Goal: Transaction & Acquisition: Download file/media

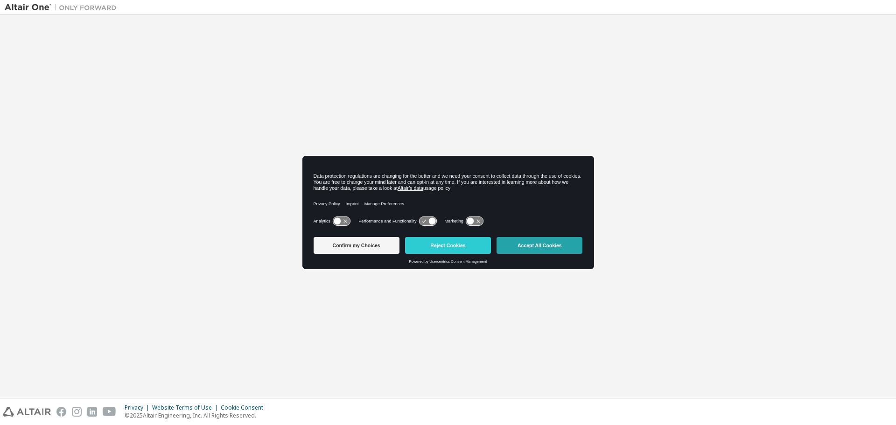
click at [544, 241] on button "Accept All Cookies" at bounding box center [540, 245] width 86 height 17
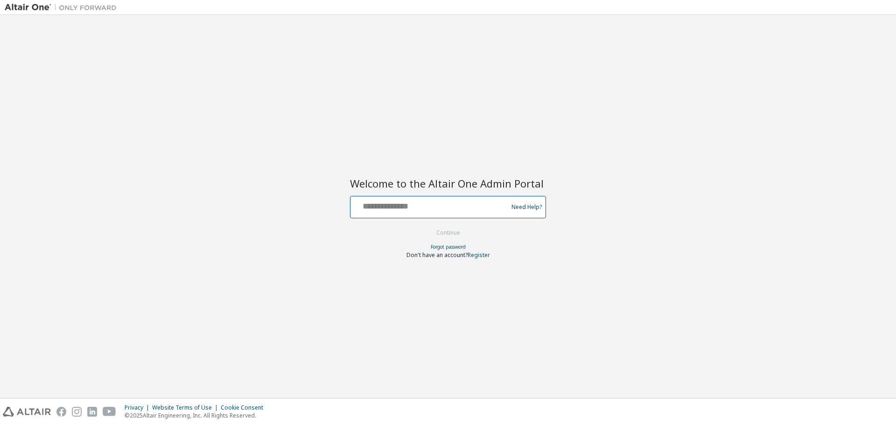
click at [427, 210] on input "text" at bounding box center [430, 205] width 153 height 14
click at [416, 207] on input "**********" at bounding box center [430, 205] width 153 height 14
click at [382, 206] on input "**********" at bounding box center [430, 205] width 153 height 14
click at [375, 206] on input "**********" at bounding box center [430, 205] width 153 height 14
type input "**********"
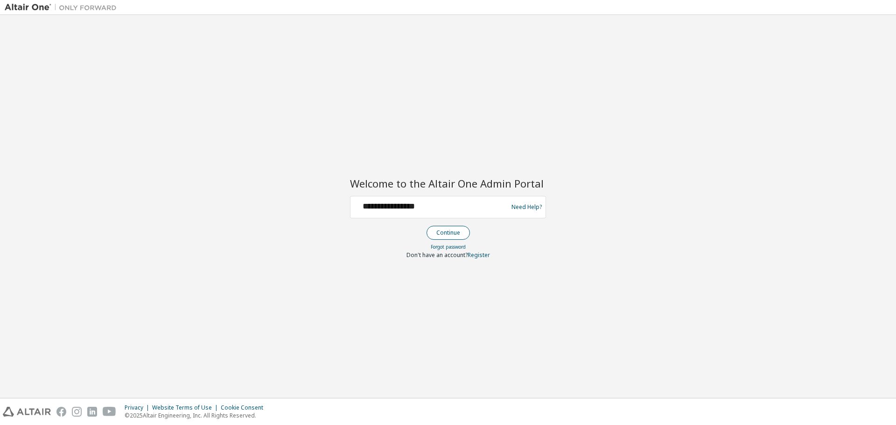
click at [443, 233] on button "Continue" at bounding box center [448, 233] width 43 height 14
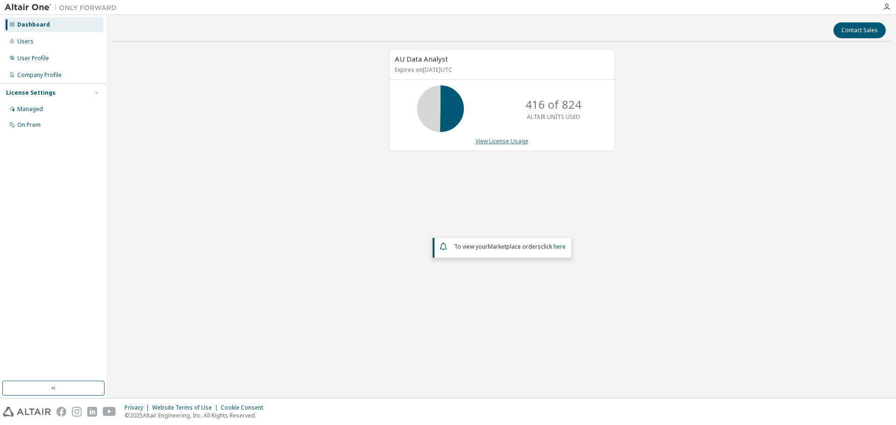
click at [497, 141] on link "View License Usage" at bounding box center [502, 141] width 53 height 8
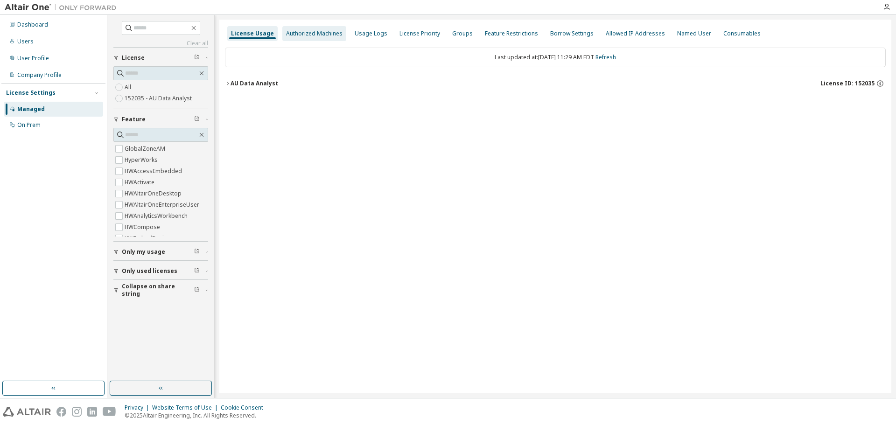
click at [323, 33] on div "Authorized Machines" at bounding box center [314, 33] width 56 height 7
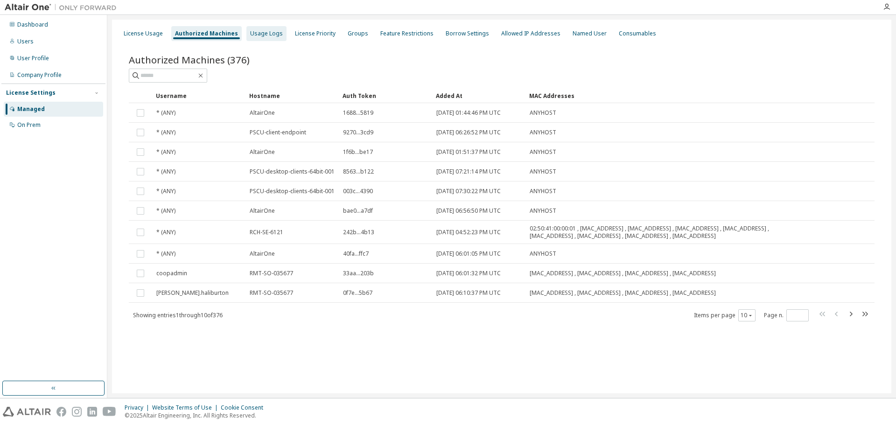
click at [260, 35] on div "Usage Logs" at bounding box center [266, 33] width 33 height 7
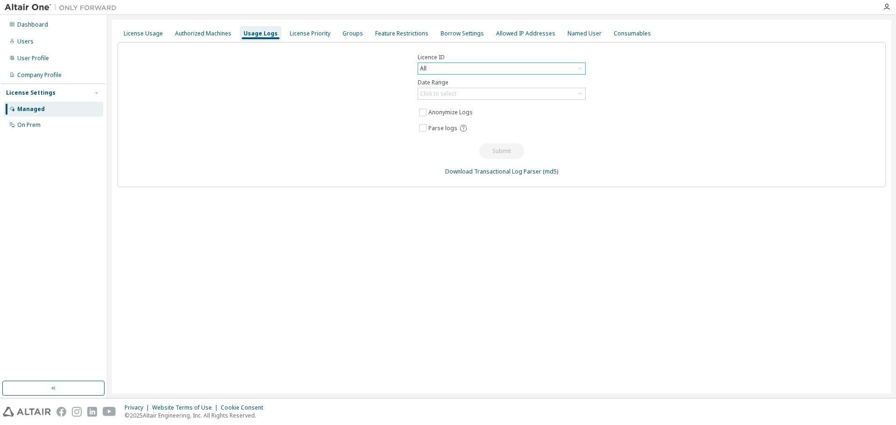
click at [502, 71] on div "All" at bounding box center [501, 68] width 167 height 11
click at [499, 101] on li "152035 - AU Data Analyst" at bounding box center [501, 107] width 165 height 12
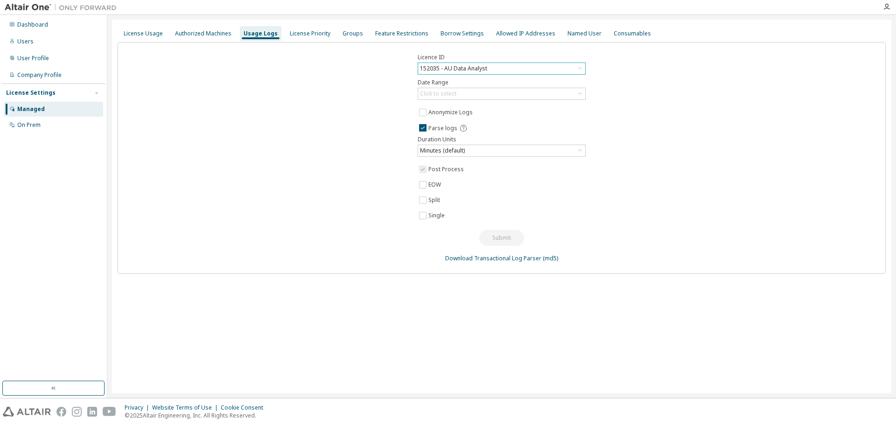
click at [502, 174] on span "Post Process" at bounding box center [501, 169] width 168 height 11
click at [455, 153] on div "Minutes (default)" at bounding box center [443, 151] width 48 height 10
click at [472, 91] on div "Click to select" at bounding box center [501, 93] width 167 height 11
drag, startPoint x: 453, startPoint y: 121, endPoint x: 425, endPoint y: 123, distance: 28.5
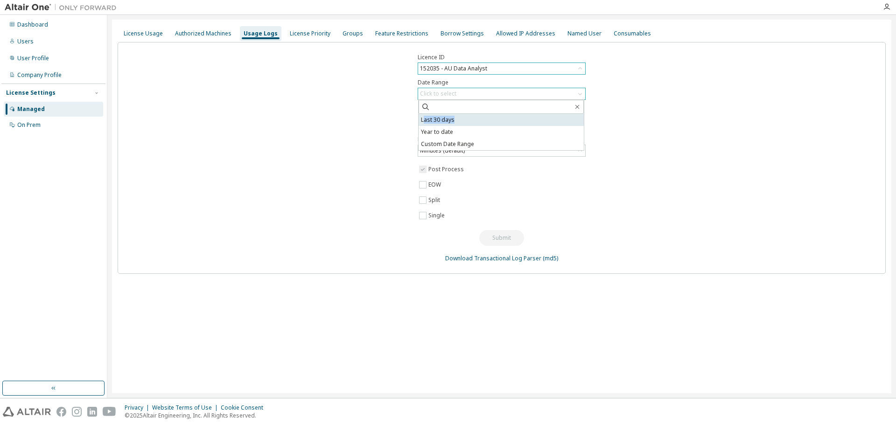
click at [425, 123] on li "Last 30 days" at bounding box center [501, 120] width 165 height 12
click at [494, 233] on button "Submit" at bounding box center [501, 238] width 45 height 16
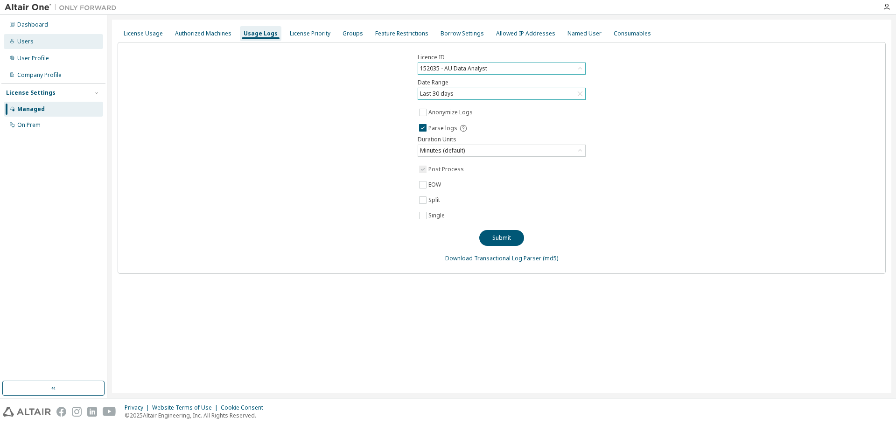
click at [28, 36] on div "Users" at bounding box center [53, 41] width 99 height 15
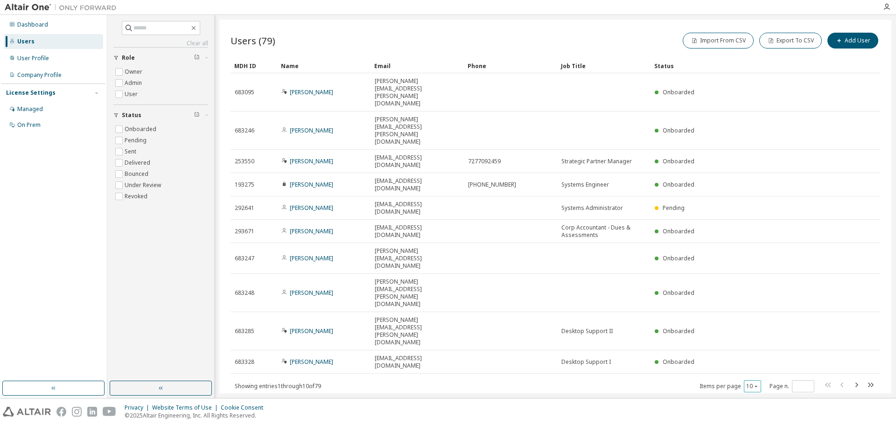
click at [751, 383] on button "10" at bounding box center [752, 386] width 13 height 7
click at [755, 305] on div "100" at bounding box center [781, 309] width 75 height 11
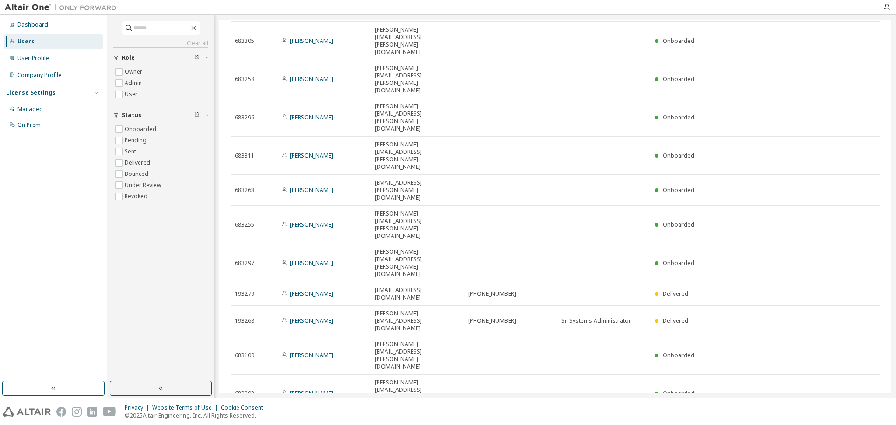
scroll to position [1007, 0]
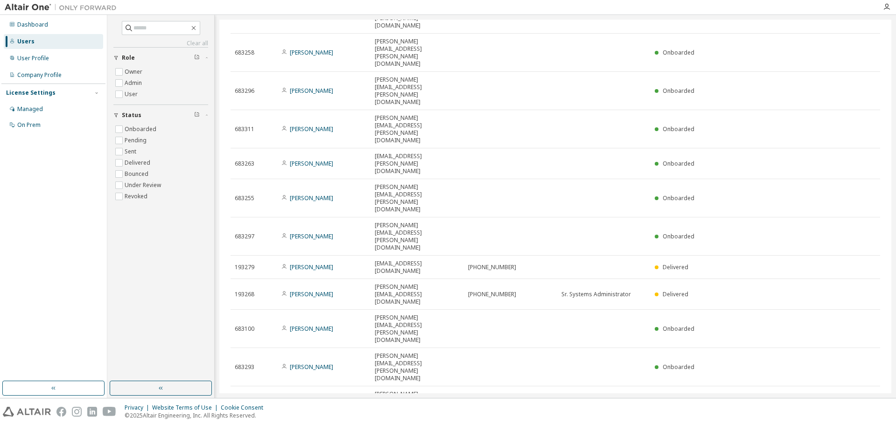
type button "100"
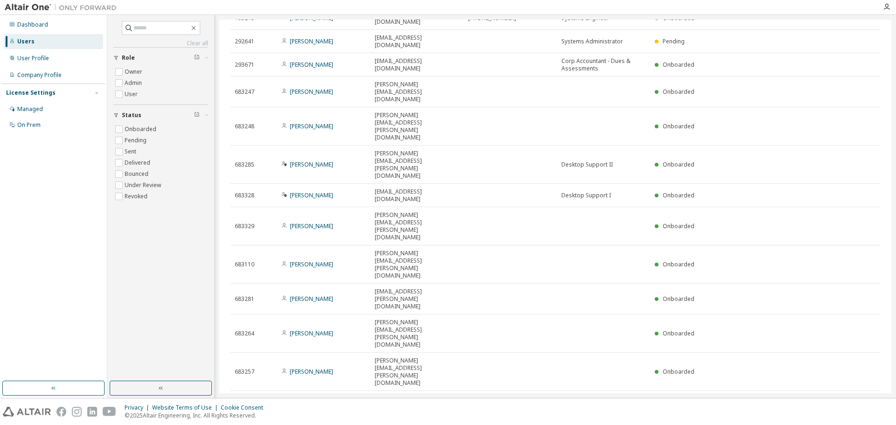
scroll to position [0, 0]
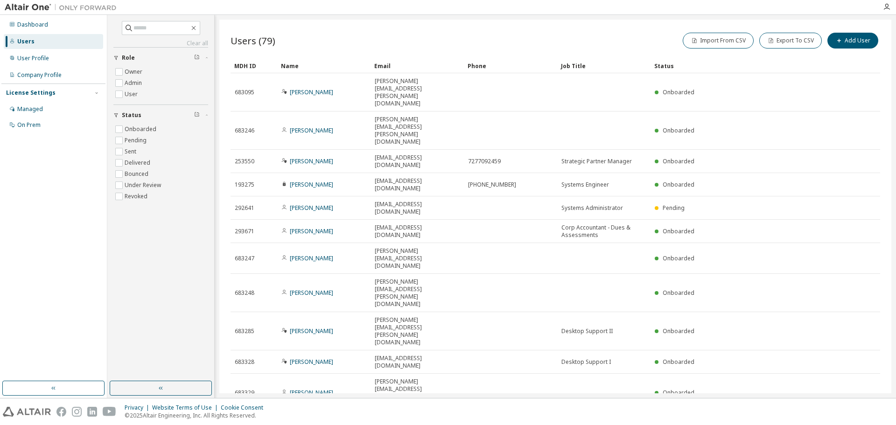
click at [289, 64] on div "Name" at bounding box center [324, 65] width 86 height 15
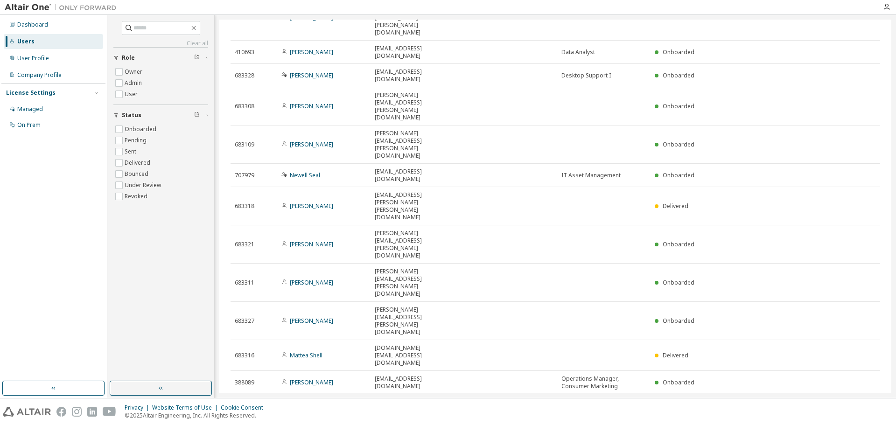
scroll to position [980, 0]
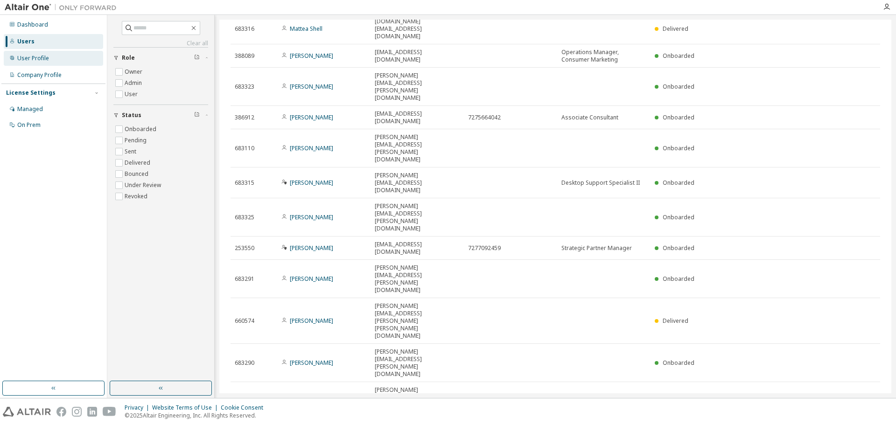
click at [49, 61] on div "User Profile" at bounding box center [53, 58] width 99 height 15
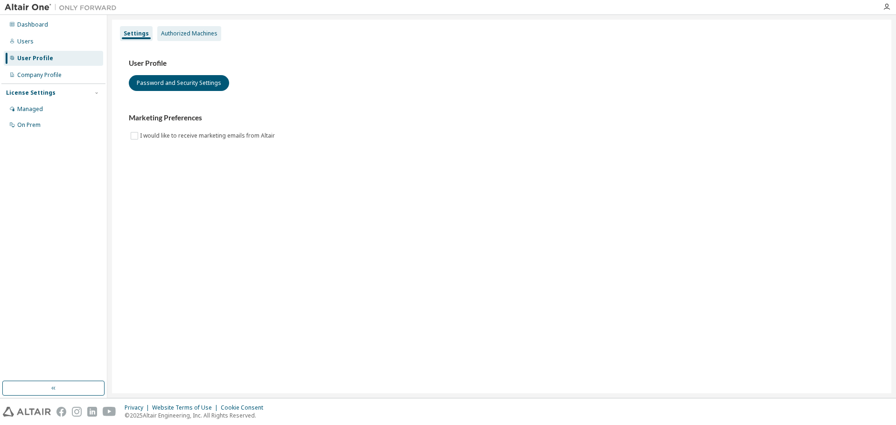
click at [169, 34] on div "Authorized Machines" at bounding box center [189, 33] width 56 height 7
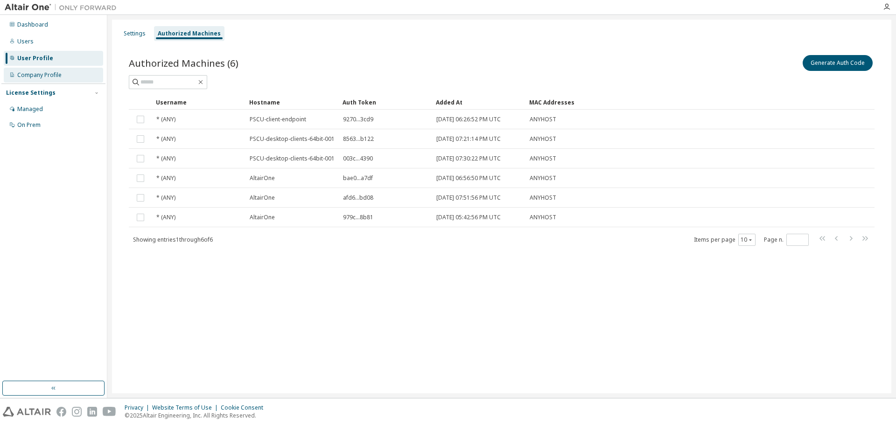
click at [53, 71] on div "Company Profile" at bounding box center [39, 74] width 44 height 7
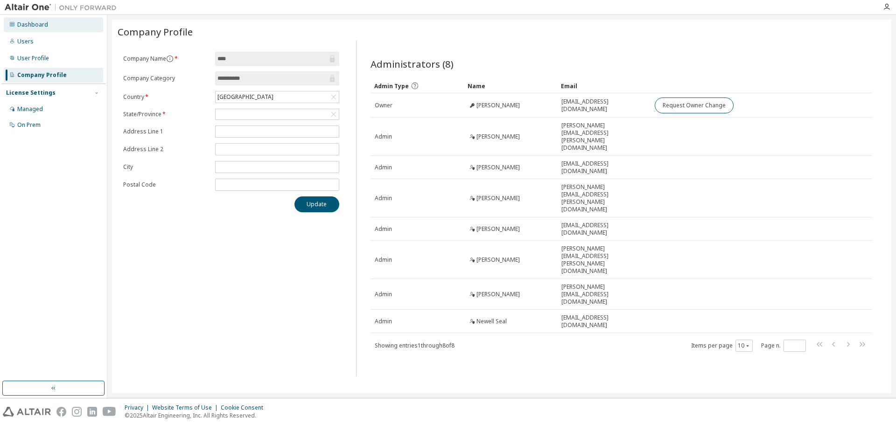
click at [42, 31] on div "Dashboard" at bounding box center [53, 24] width 99 height 15
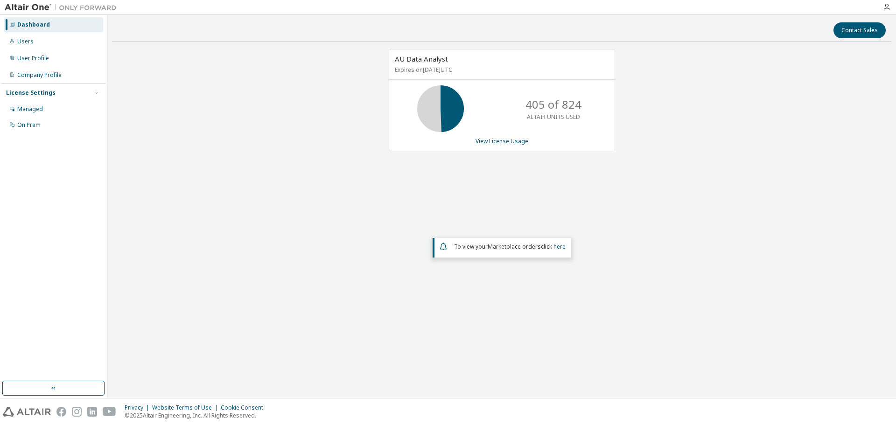
click at [473, 126] on div "405 of 824 ALTAIR UNITS USED" at bounding box center [501, 108] width 225 height 47
click at [506, 141] on link "View License Usage" at bounding box center [502, 141] width 53 height 8
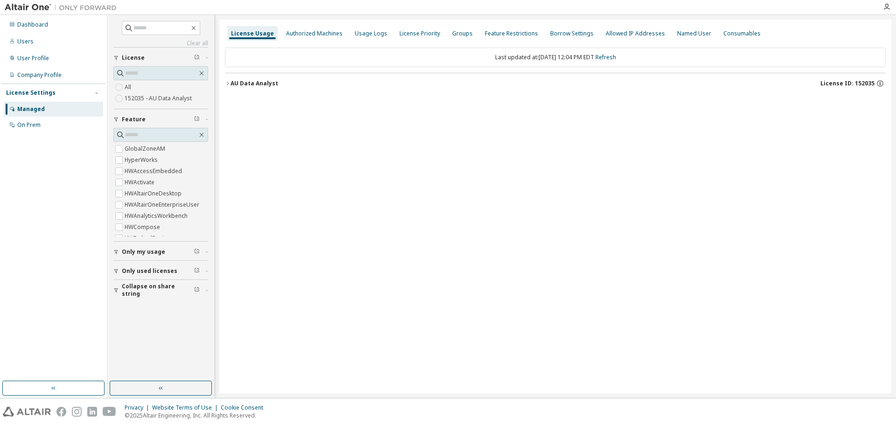
click at [227, 81] on icon "button" at bounding box center [228, 84] width 6 height 6
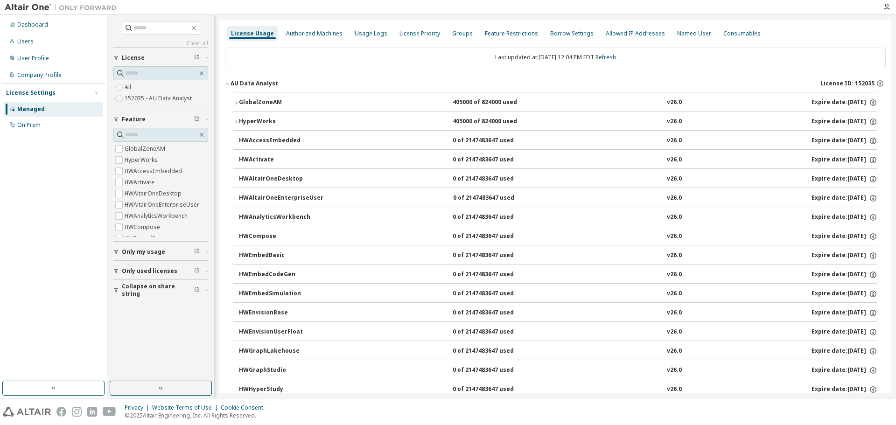
click at [227, 81] on icon "button" at bounding box center [228, 84] width 6 height 6
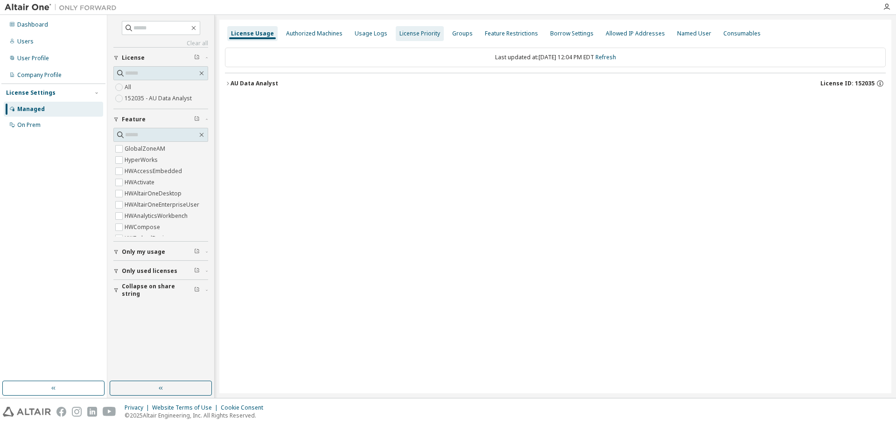
click at [413, 30] on div "License Priority" at bounding box center [420, 33] width 41 height 7
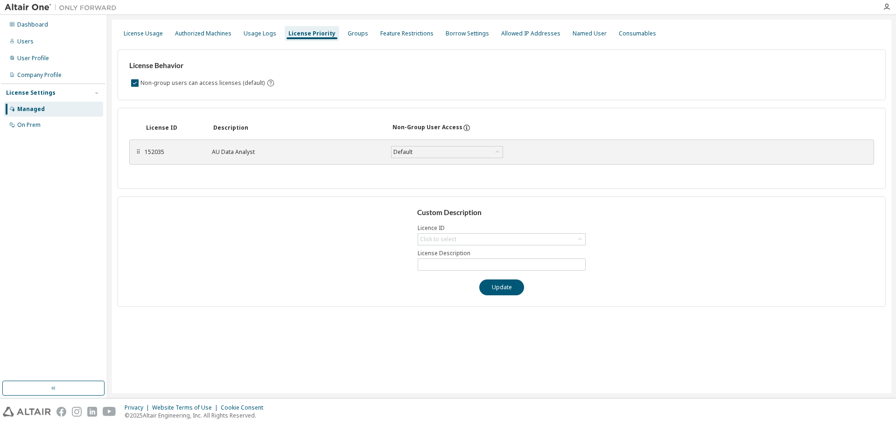
click at [296, 35] on div "License Priority" at bounding box center [311, 33] width 47 height 7
click at [248, 34] on div "Usage Logs" at bounding box center [260, 33] width 33 height 7
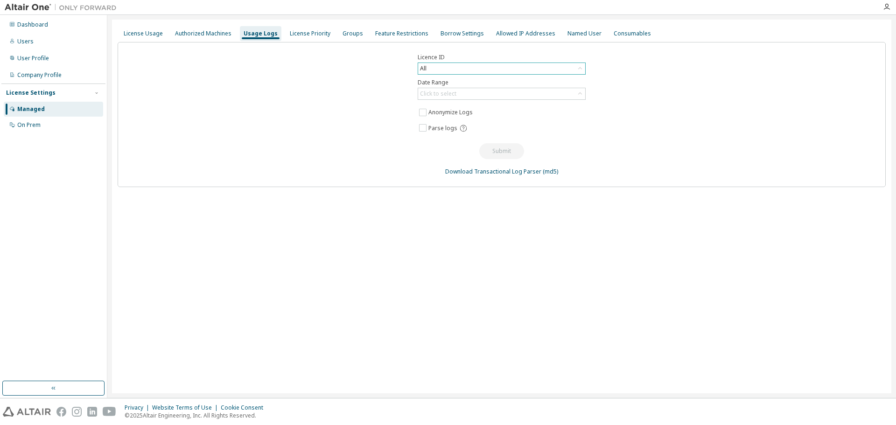
click at [447, 64] on div "All" at bounding box center [501, 68] width 167 height 11
click at [450, 106] on li "152035 - AU Data Analyst" at bounding box center [501, 107] width 165 height 12
click at [446, 94] on div "Click to select" at bounding box center [438, 93] width 36 height 7
click at [453, 131] on li "Year to date" at bounding box center [501, 132] width 165 height 12
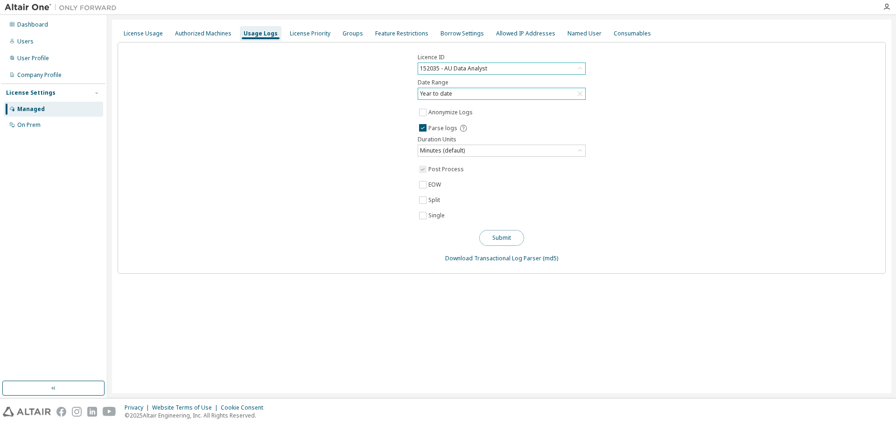
click at [501, 239] on button "Submit" at bounding box center [501, 238] width 45 height 16
click at [500, 260] on link "Download Transactional Log Parser" at bounding box center [493, 258] width 96 height 8
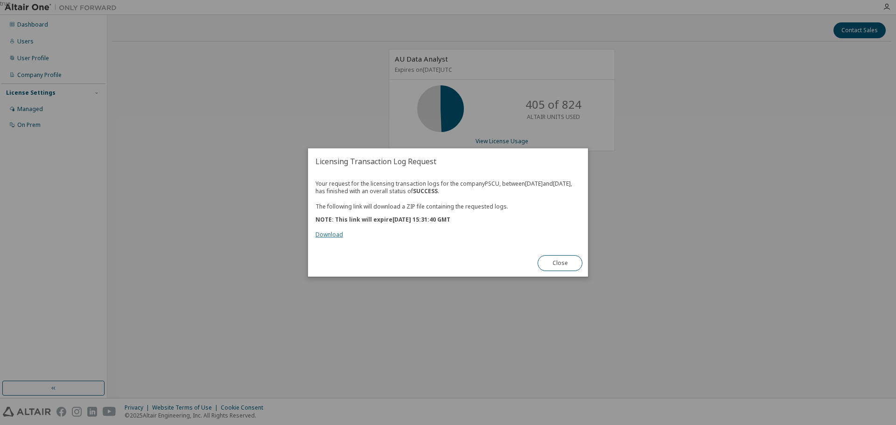
click at [330, 239] on link "Download" at bounding box center [330, 235] width 28 height 8
click at [557, 266] on button "Close" at bounding box center [560, 263] width 45 height 16
click at [323, 238] on link "Download" at bounding box center [330, 235] width 28 height 8
click at [558, 267] on button "Close" at bounding box center [560, 263] width 45 height 16
